Goal: Transaction & Acquisition: Obtain resource

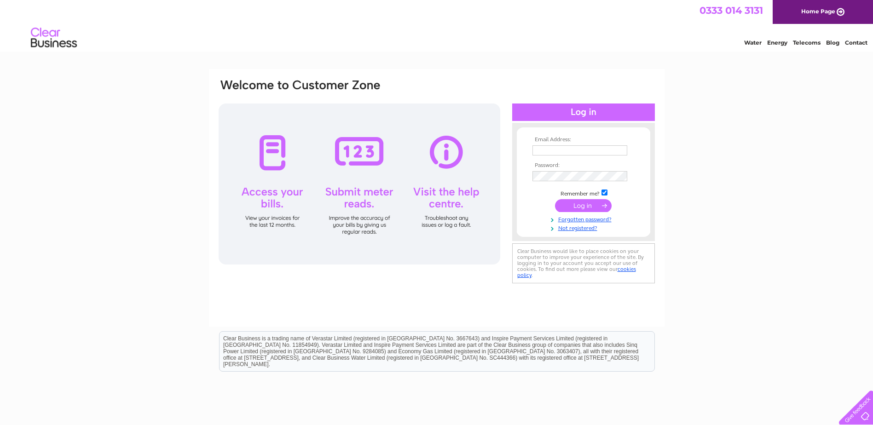
type input "[EMAIL_ADDRESS][DOMAIN_NAME]"
drag, startPoint x: 580, startPoint y: 207, endPoint x: 567, endPoint y: 208, distance: 13.5
click at [580, 206] on input "submit" at bounding box center [583, 205] width 57 height 13
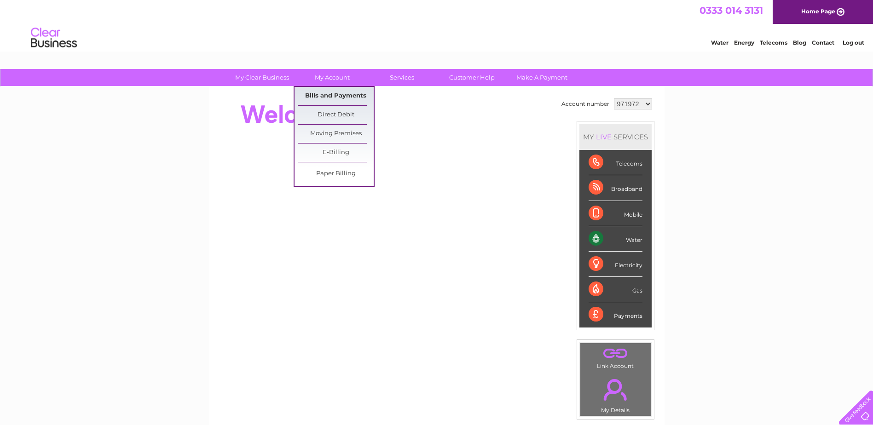
click at [333, 92] on link "Bills and Payments" at bounding box center [336, 96] width 76 height 18
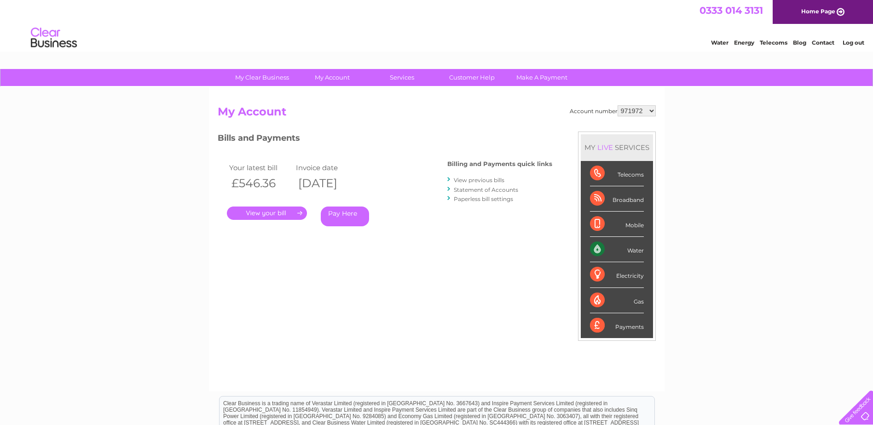
click at [259, 210] on link "." at bounding box center [267, 213] width 80 height 13
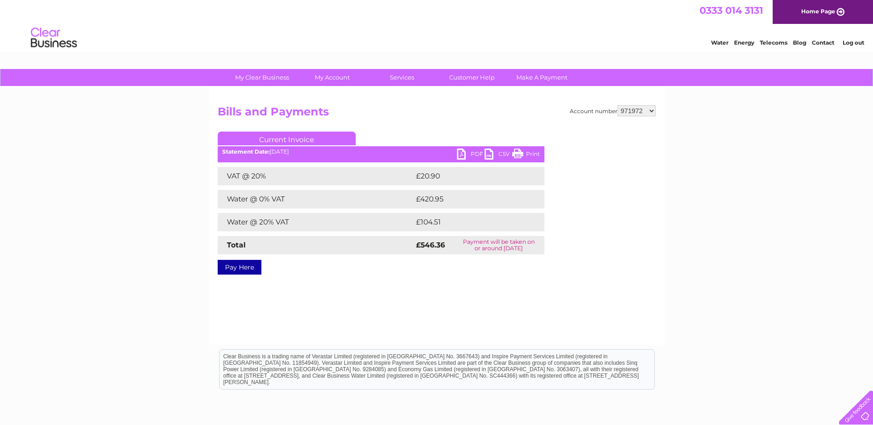
click at [469, 152] on link "PDF" at bounding box center [471, 155] width 28 height 13
click at [637, 111] on select "971972 1102800" at bounding box center [637, 110] width 38 height 11
select select "1102800"
click at [618, 105] on select "971972 1102800" at bounding box center [637, 110] width 38 height 11
click at [468, 150] on link "PDF" at bounding box center [471, 155] width 28 height 13
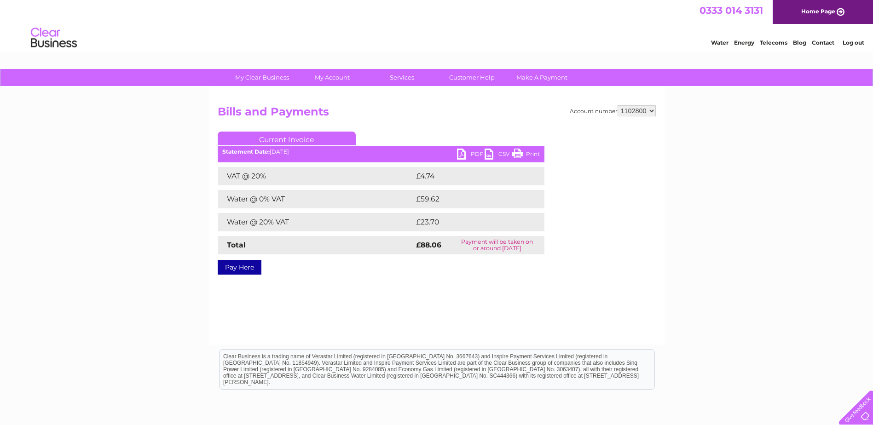
click at [554, 36] on div "Water Energy Telecoms Blog Contact Log out" at bounding box center [436, 39] width 873 height 30
